Goal: Transaction & Acquisition: Purchase product/service

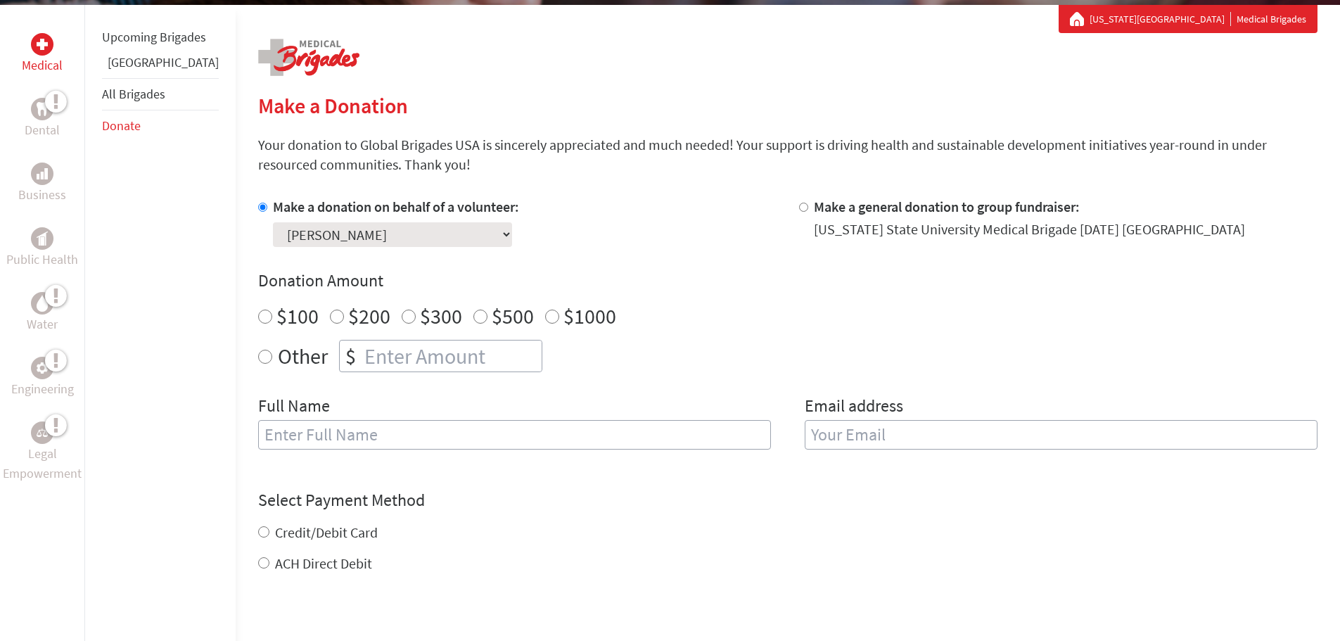
scroll to position [281, 0]
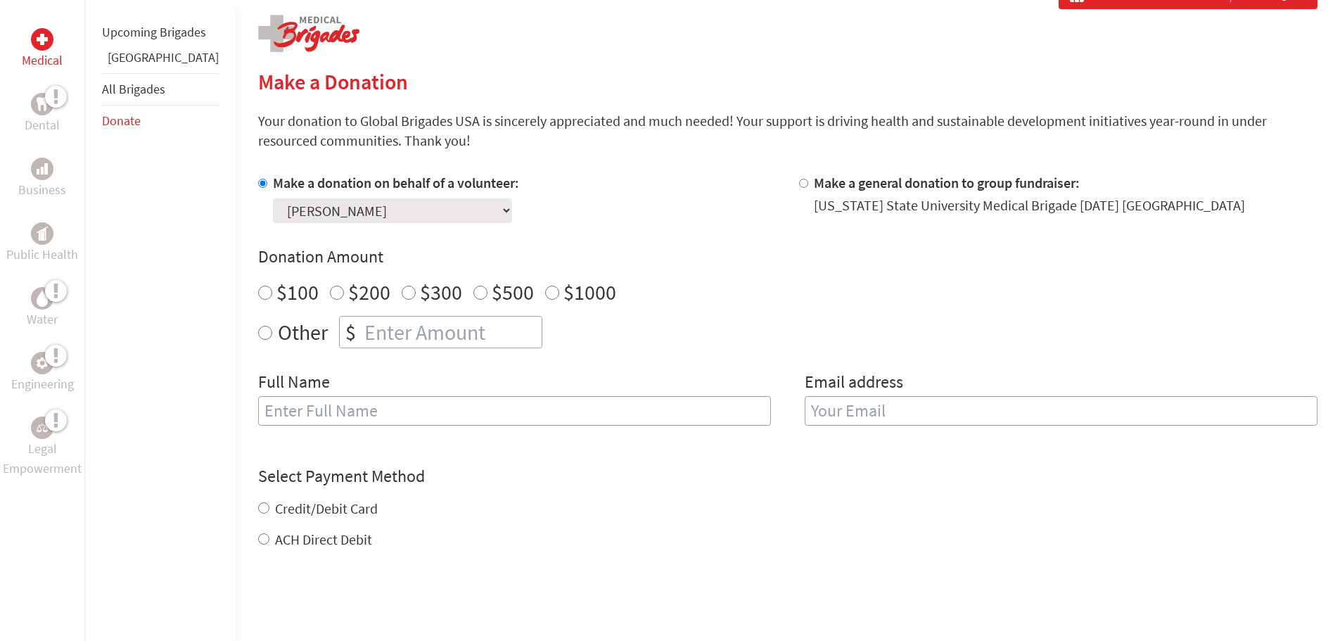
click at [258, 331] on input "Other" at bounding box center [265, 333] width 14 height 14
radio input "true"
click at [388, 343] on input "number" at bounding box center [452, 332] width 180 height 31
type input "647.00"
click at [829, 407] on input "email" at bounding box center [1061, 411] width 513 height 30
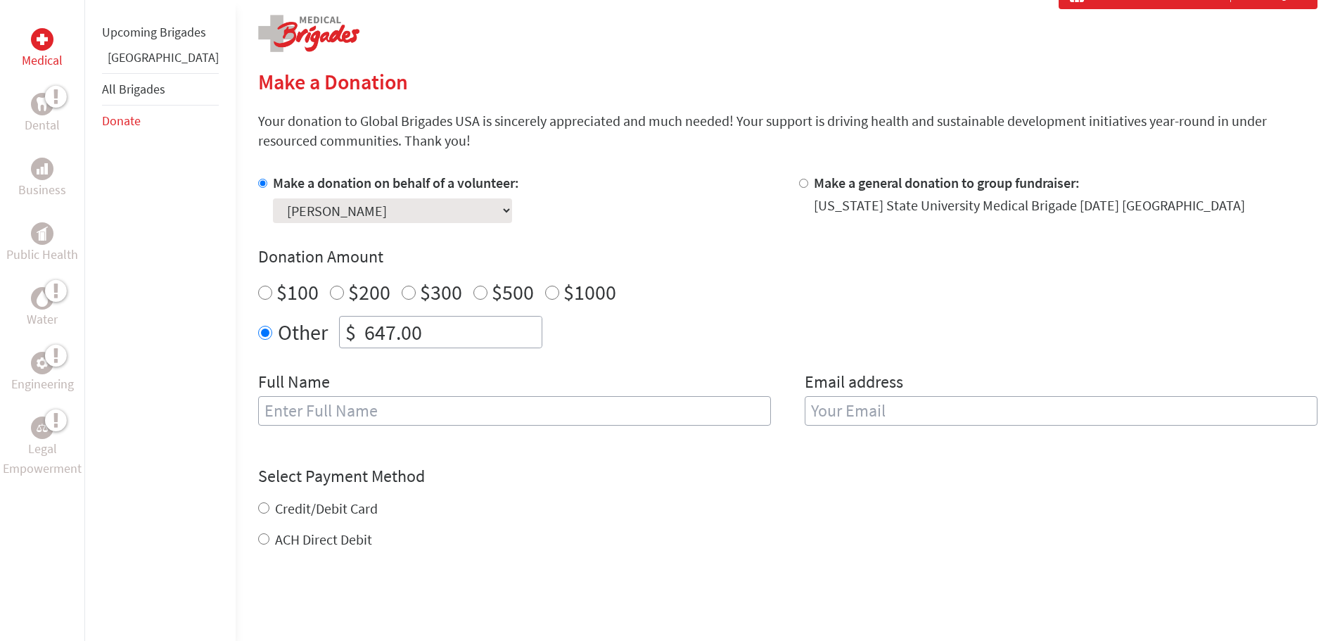
click at [304, 421] on input "text" at bounding box center [514, 411] width 513 height 30
type input "B"
click at [258, 541] on input "ACH Direct Debit" at bounding box center [263, 538] width 11 height 11
radio input "true"
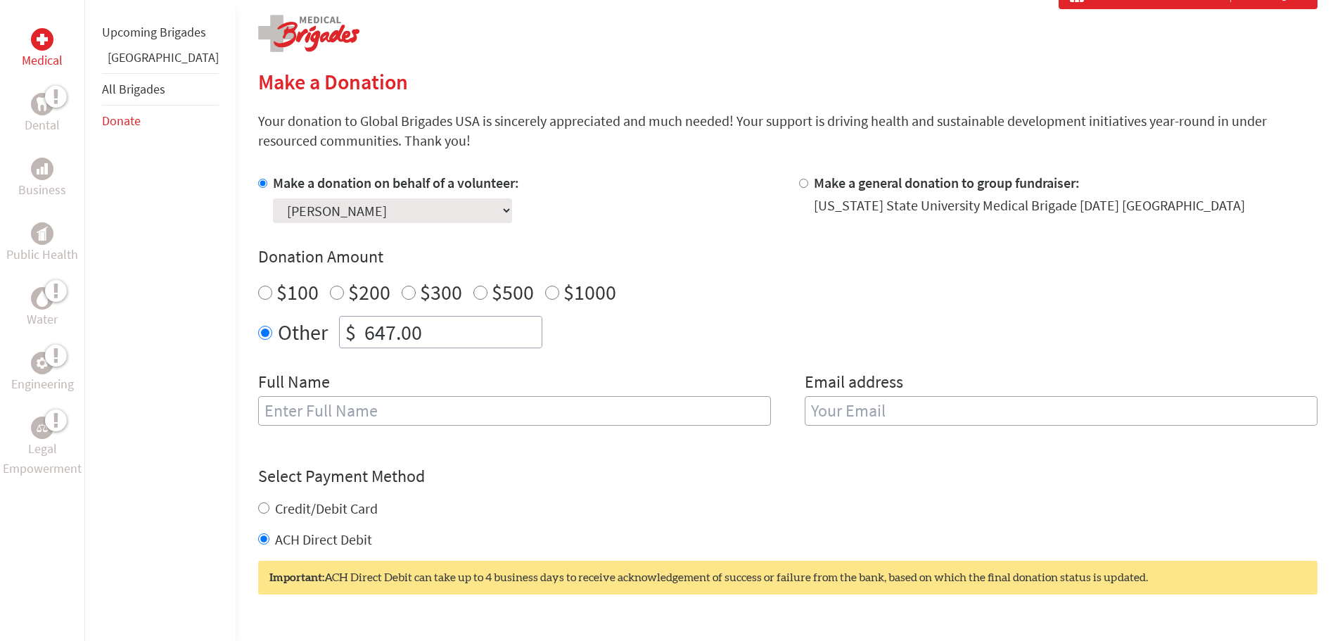
scroll to position [492, 0]
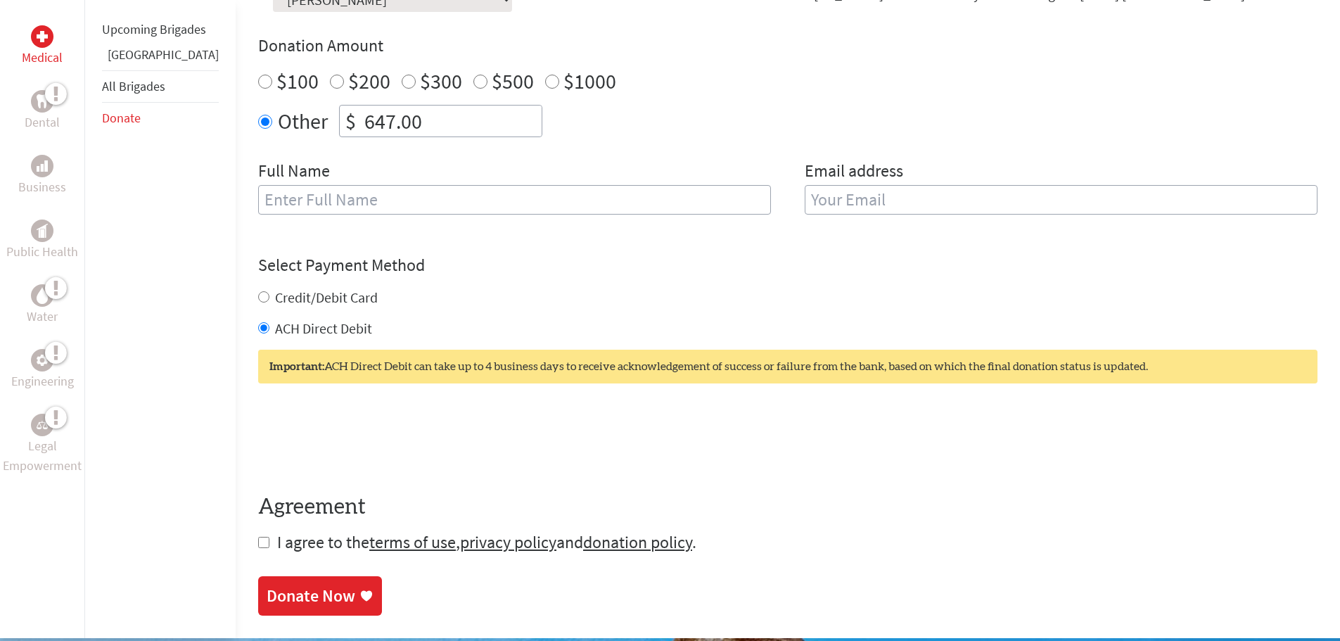
click at [735, 367] on div "Important: ACH Direct Debit can take up to 4 business days to receive acknowled…" at bounding box center [788, 367] width 1060 height 34
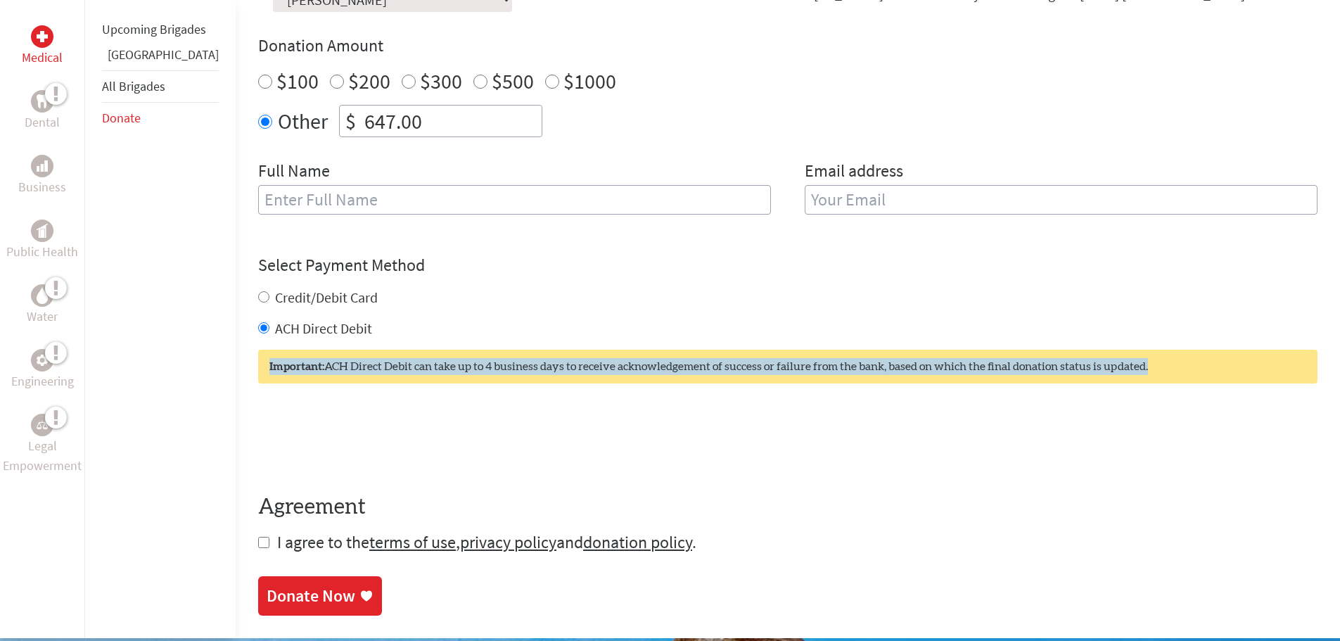
click at [735, 367] on div "Important: ACH Direct Debit can take up to 4 business days to receive acknowled…" at bounding box center [788, 367] width 1060 height 34
copy form "Important: ACH Direct Debit can take up to 4 business days to receive acknowled…"
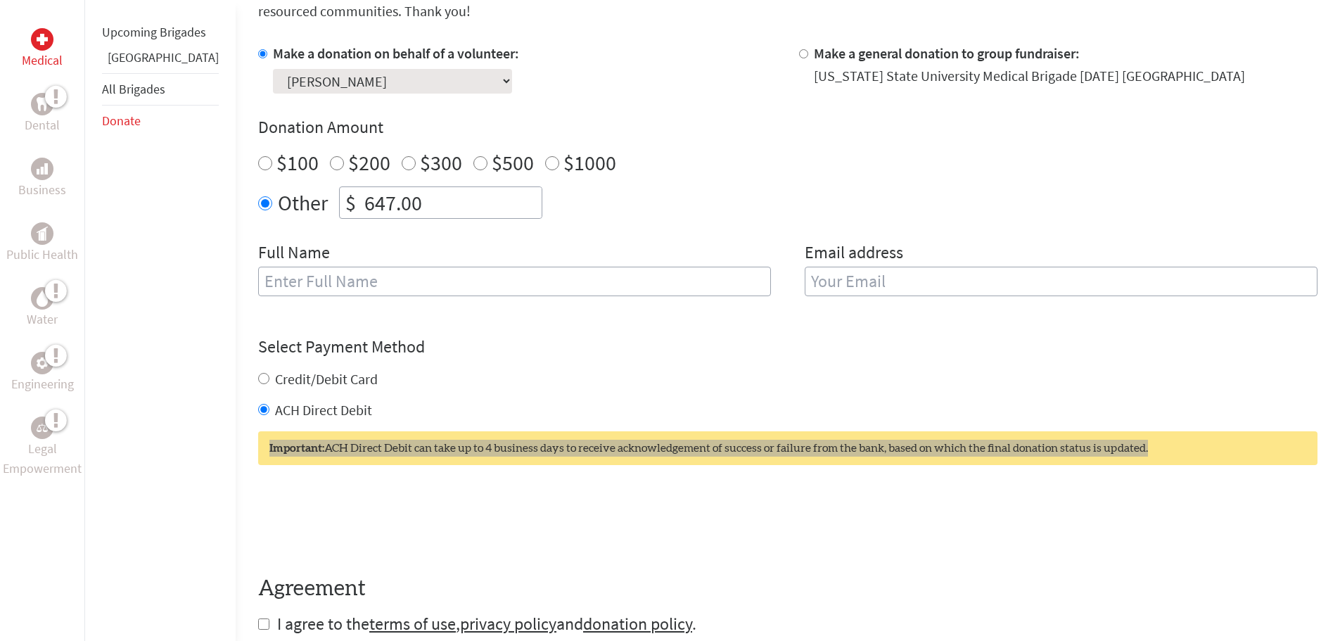
scroll to position [563, 0]
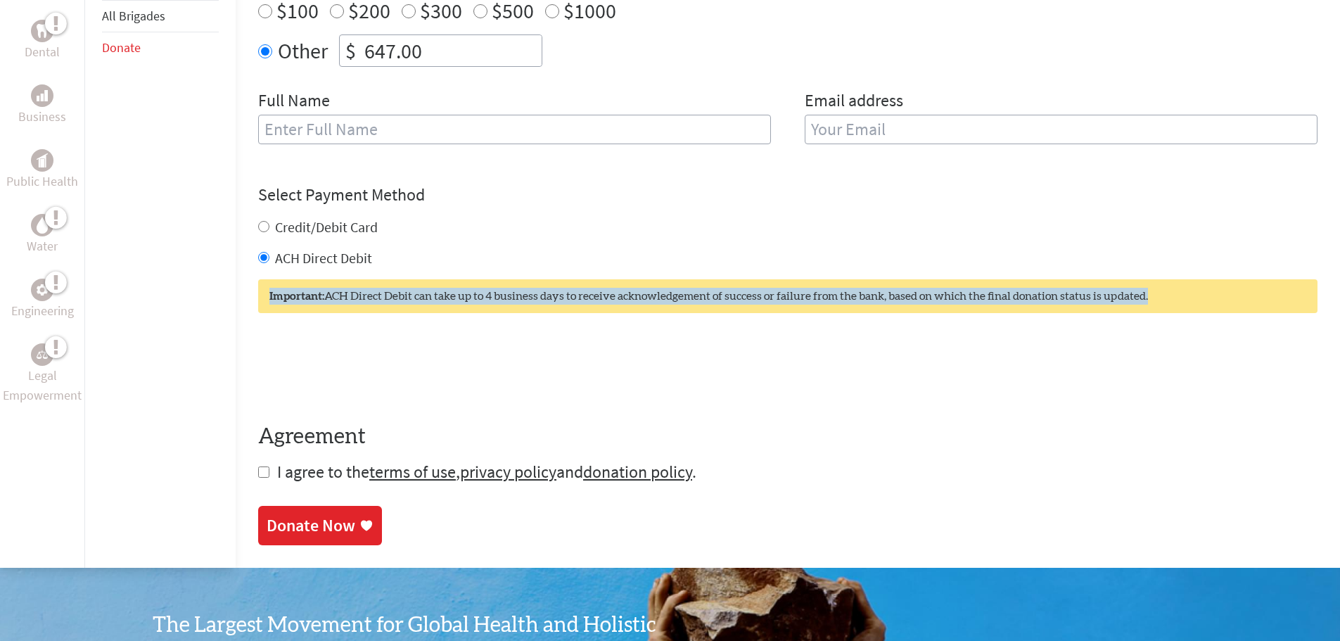
click at [258, 471] on input "checkbox" at bounding box center [263, 471] width 11 height 11
checkbox input "true"
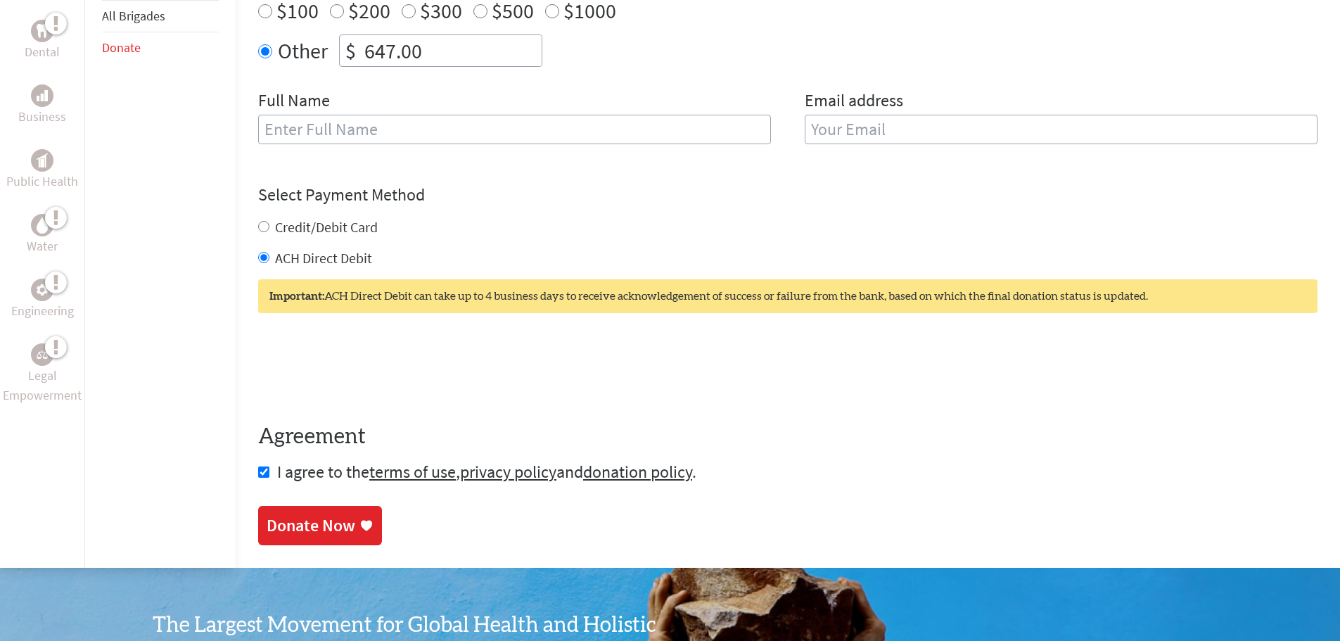
click at [842, 132] on input "email" at bounding box center [1061, 130] width 513 height 30
type input "[PERSON_NAME][EMAIL_ADDRESS][DOMAIN_NAME]"
click at [919, 393] on div "0cAFcWeA7d1JgvpeGhWKF09pw-zuK8xSc95Qu1FKHAsMciOIlfHQKFBc4e6roR_x_yEZyOtg2Kmmvqg…" at bounding box center [788, 368] width 1060 height 55
drag, startPoint x: 294, startPoint y: 525, endPoint x: 799, endPoint y: 49, distance: 693.8
click at [294, 525] on div "Donate Now" at bounding box center [311, 525] width 89 height 23
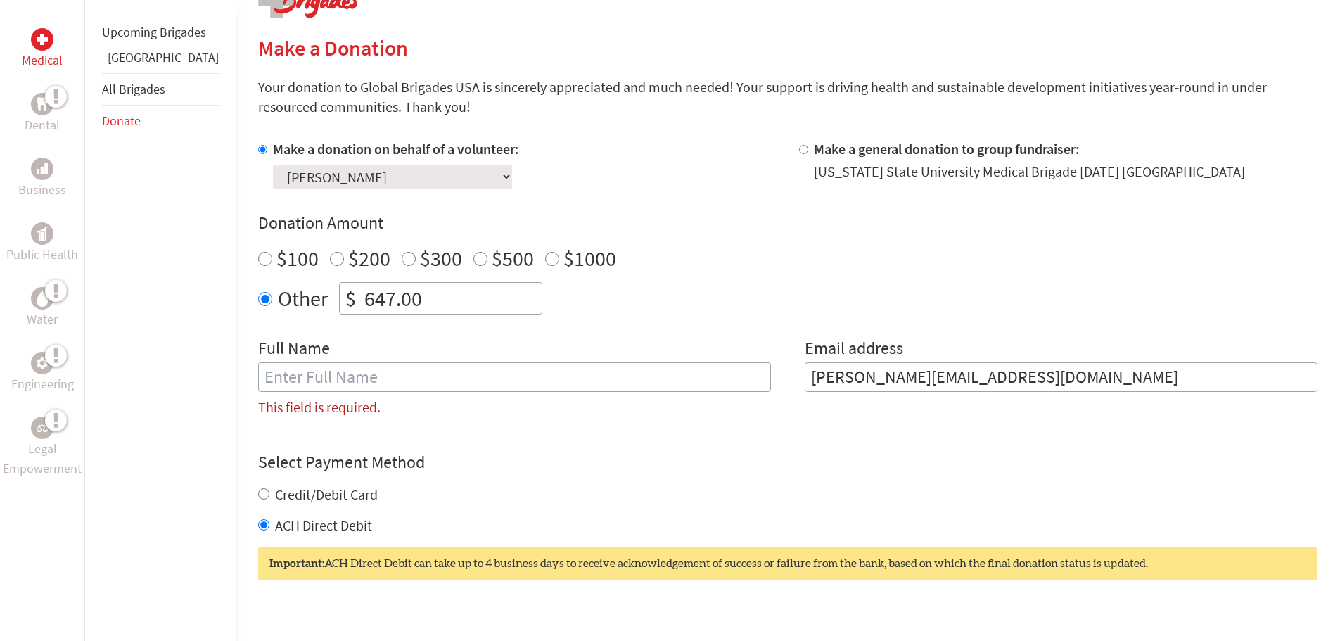
scroll to position [314, 0]
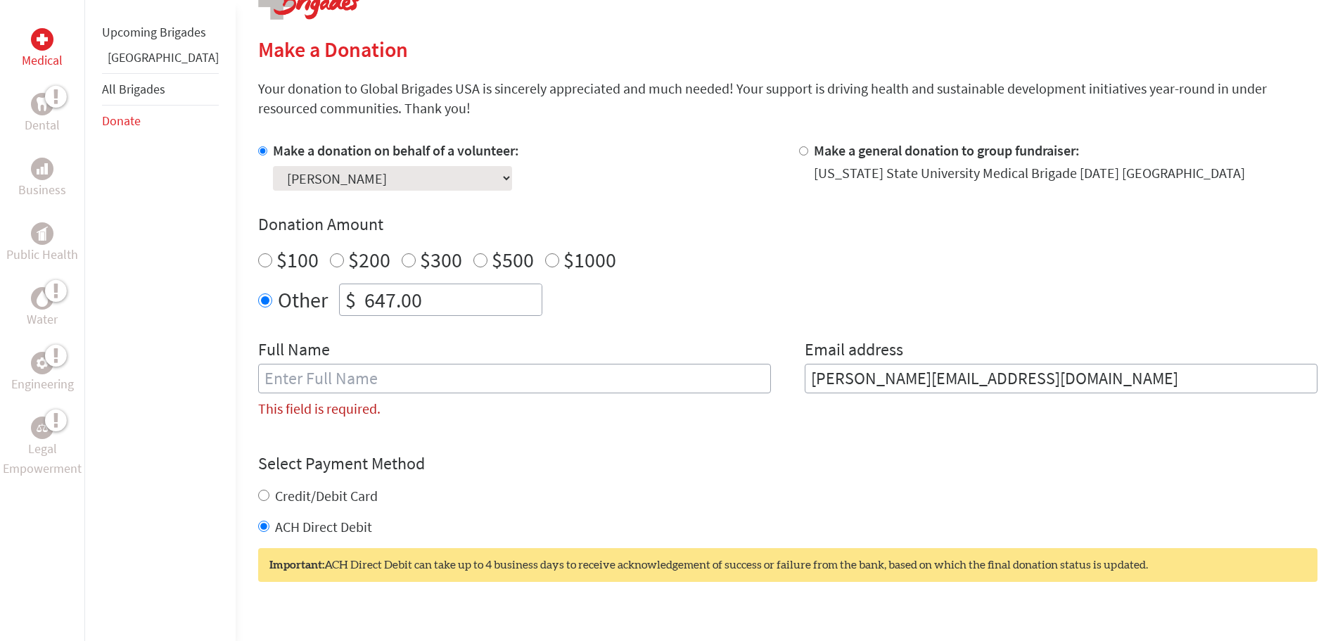
click at [338, 375] on input "text" at bounding box center [514, 379] width 513 height 30
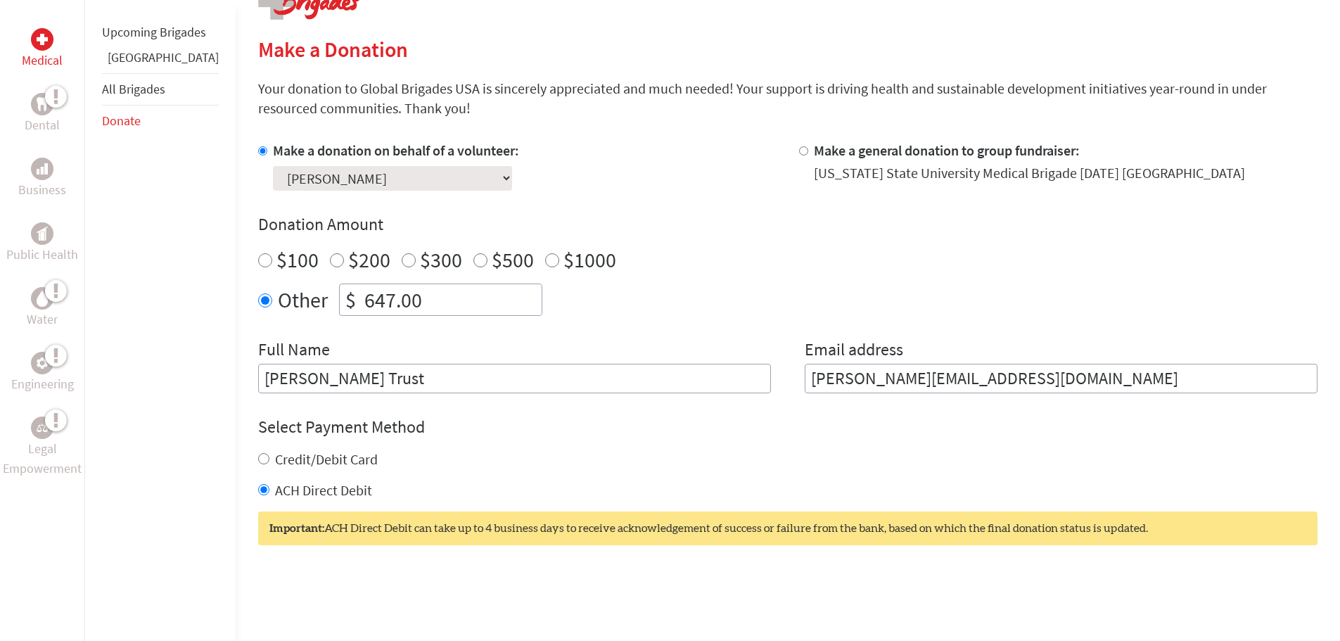
type input "[PERSON_NAME] Trust"
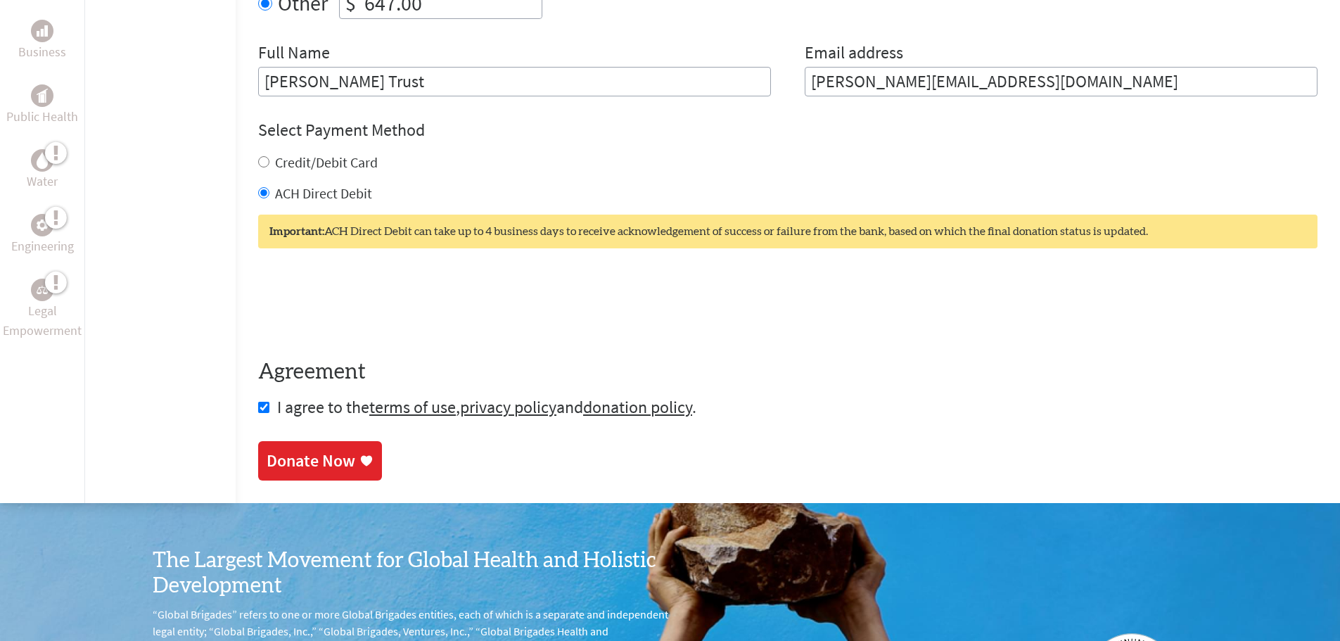
scroll to position [666, 0]
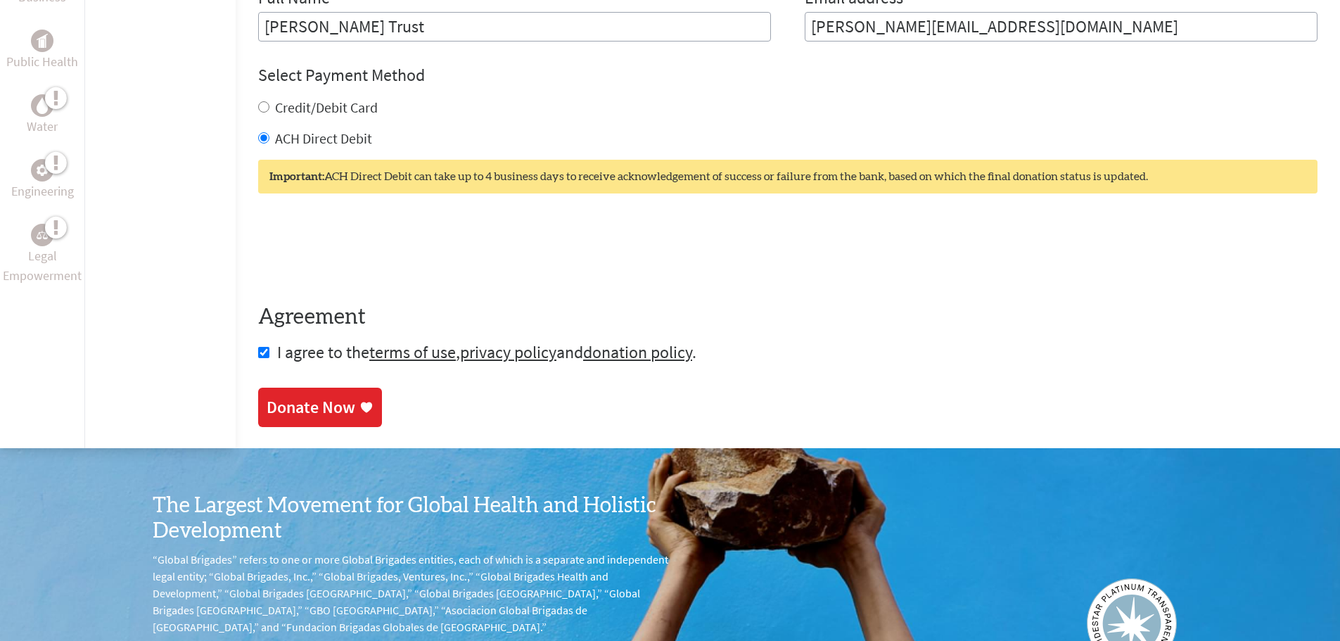
click at [314, 394] on link "Donate Now" at bounding box center [320, 407] width 124 height 39
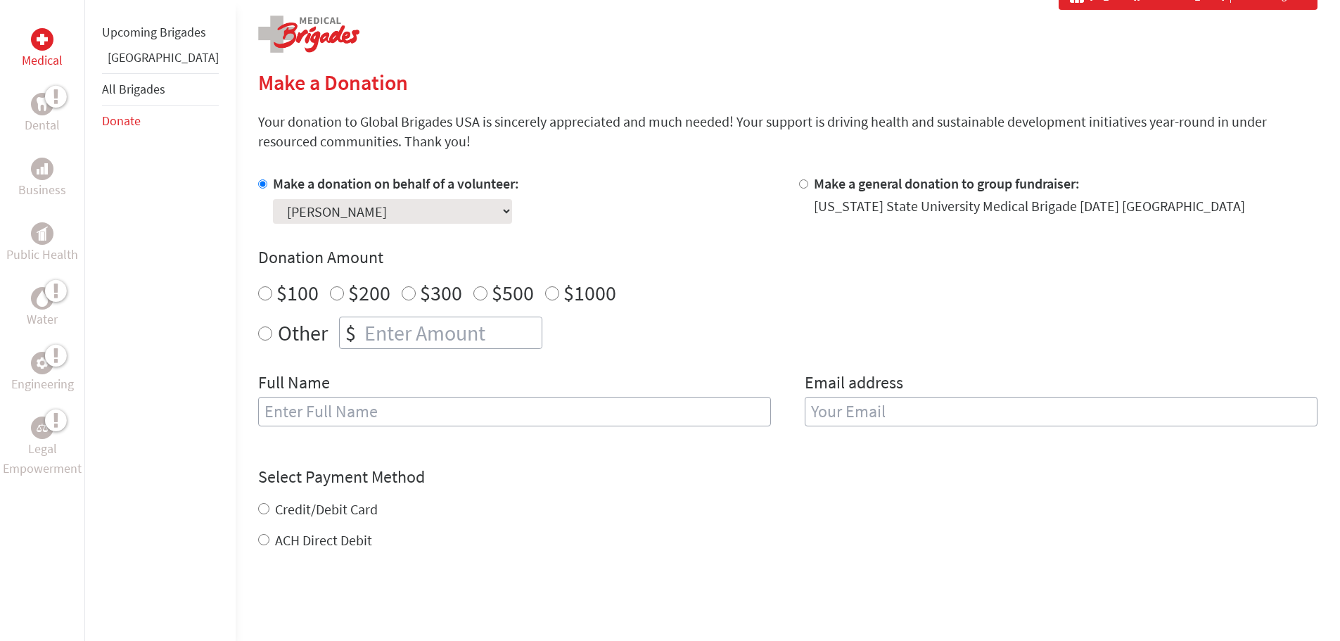
scroll to position [281, 0]
click at [258, 327] on input "Other" at bounding box center [265, 333] width 14 height 14
radio input "true"
click at [397, 332] on input "number" at bounding box center [452, 332] width 180 height 31
type input "647.00"
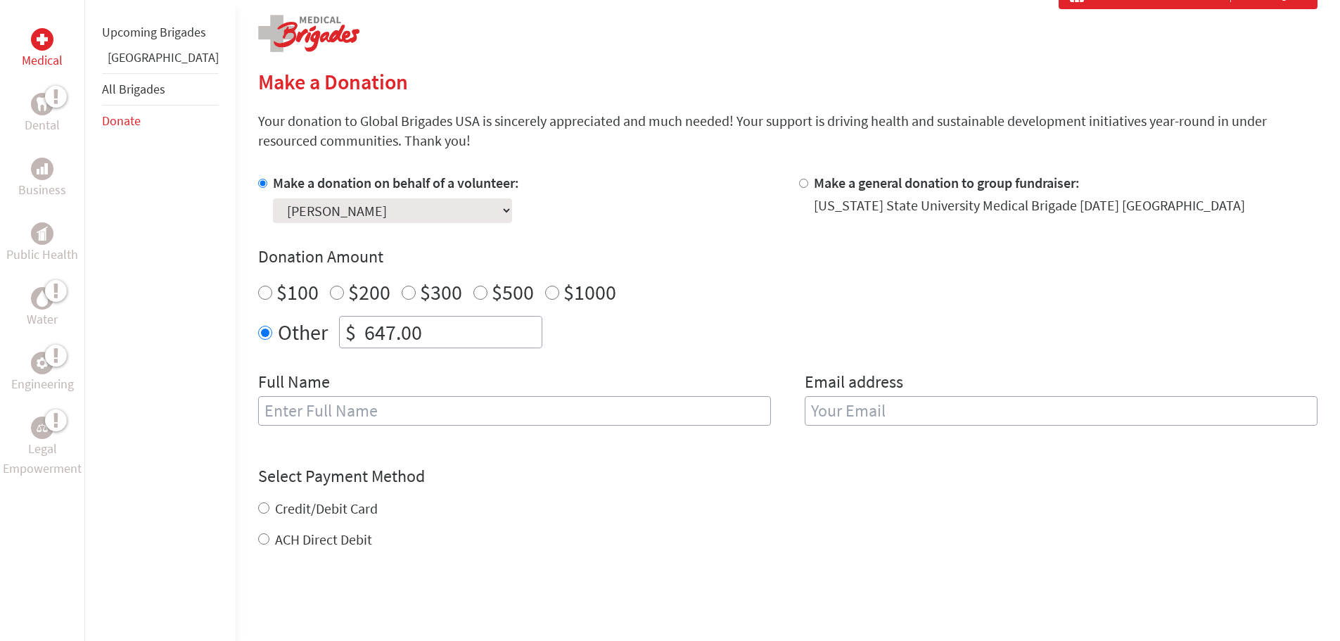
click at [348, 400] on input "text" at bounding box center [514, 411] width 513 height 30
type input "[PERSON_NAME]"
type input "[PERSON_NAME][EMAIL_ADDRESS][DOMAIN_NAME]"
click at [258, 506] on div "Credit/Debit Card ACH Direct Debit" at bounding box center [788, 524] width 1060 height 51
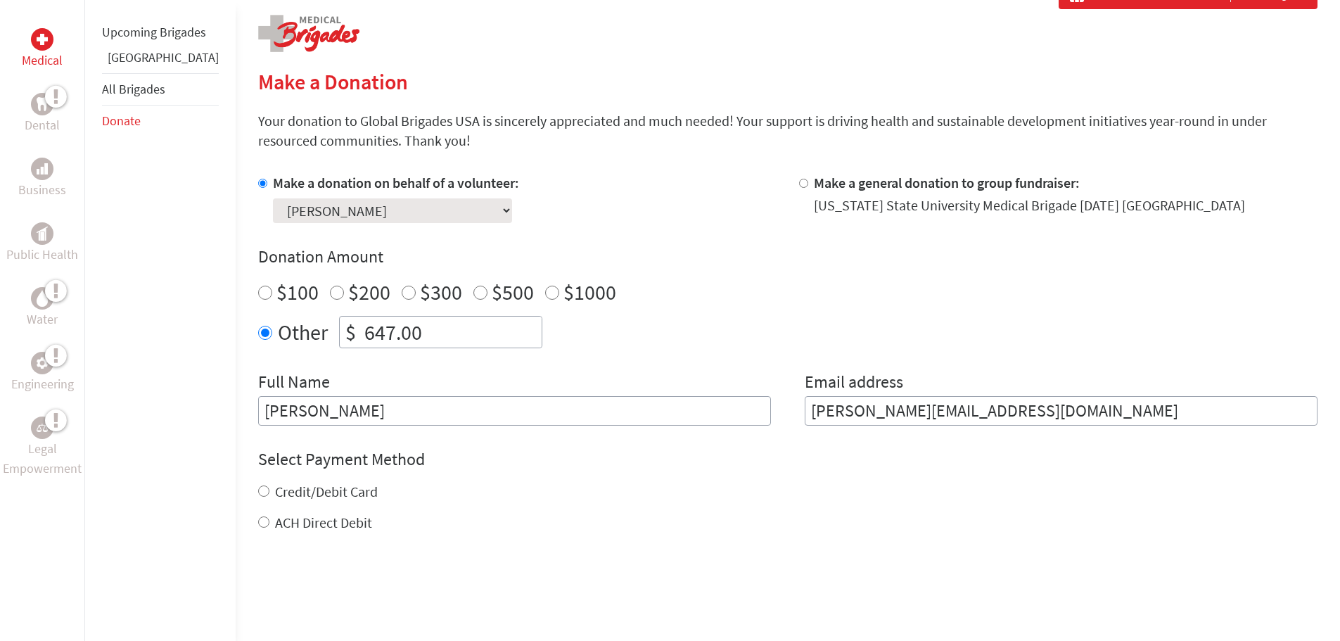
click at [258, 492] on input "Credit/Debit Card" at bounding box center [263, 490] width 11 height 11
radio input "true"
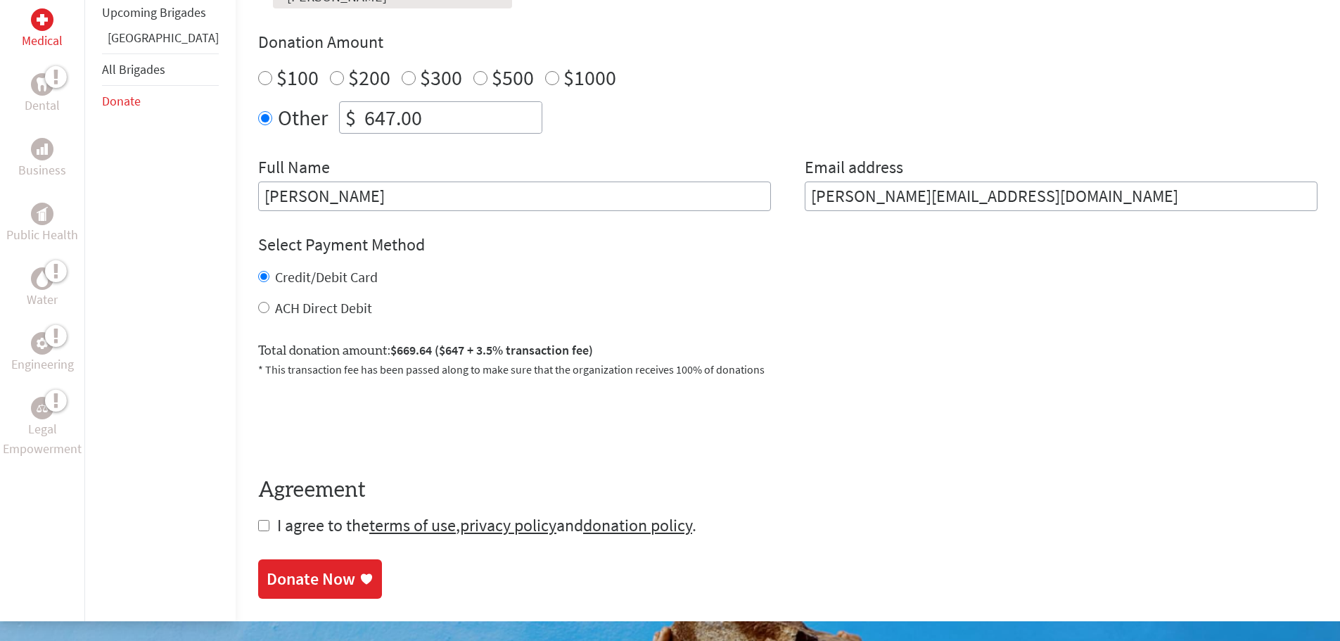
scroll to position [563, 0]
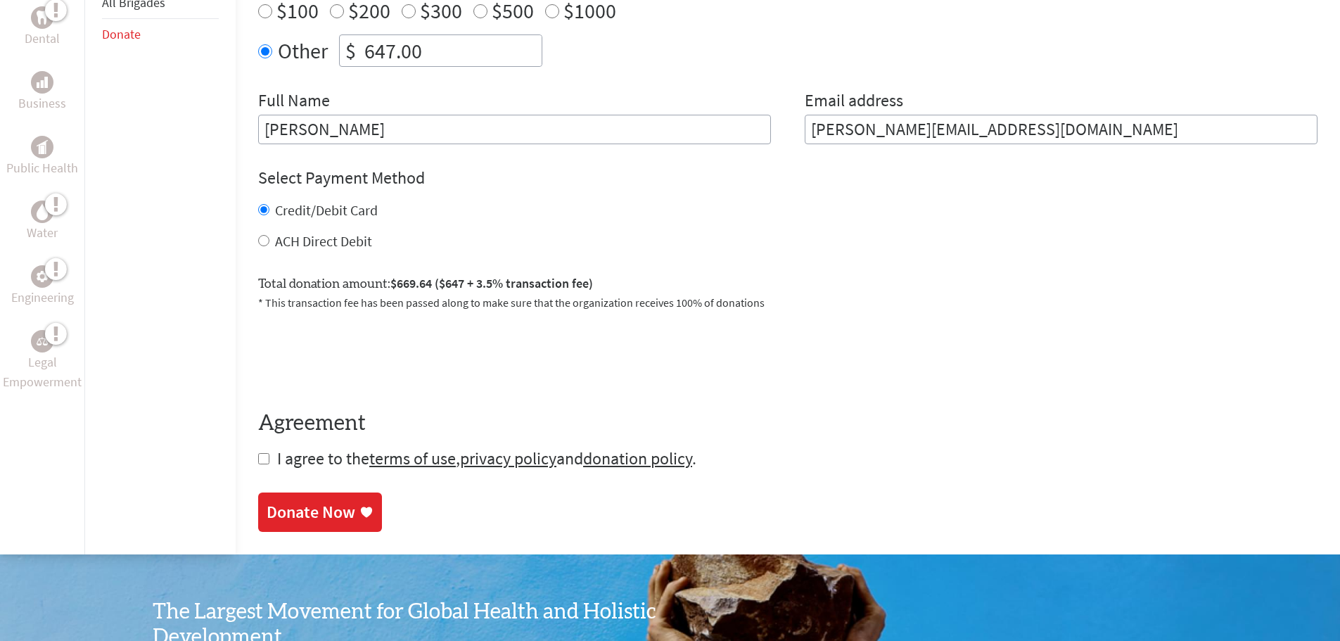
click at [258, 458] on input "checkbox" at bounding box center [263, 458] width 11 height 11
checkbox input "true"
click at [293, 507] on div "Donate Now" at bounding box center [311, 513] width 89 height 23
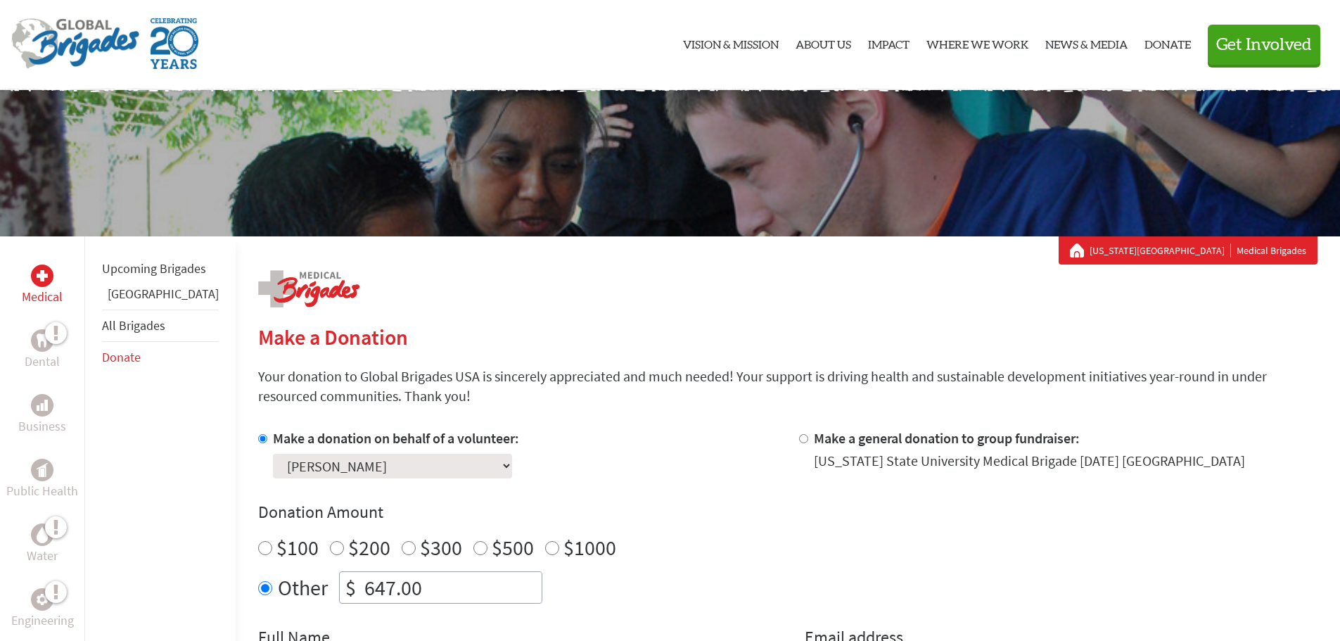
scroll to position [244, 0]
